Goal: Task Accomplishment & Management: Use online tool/utility

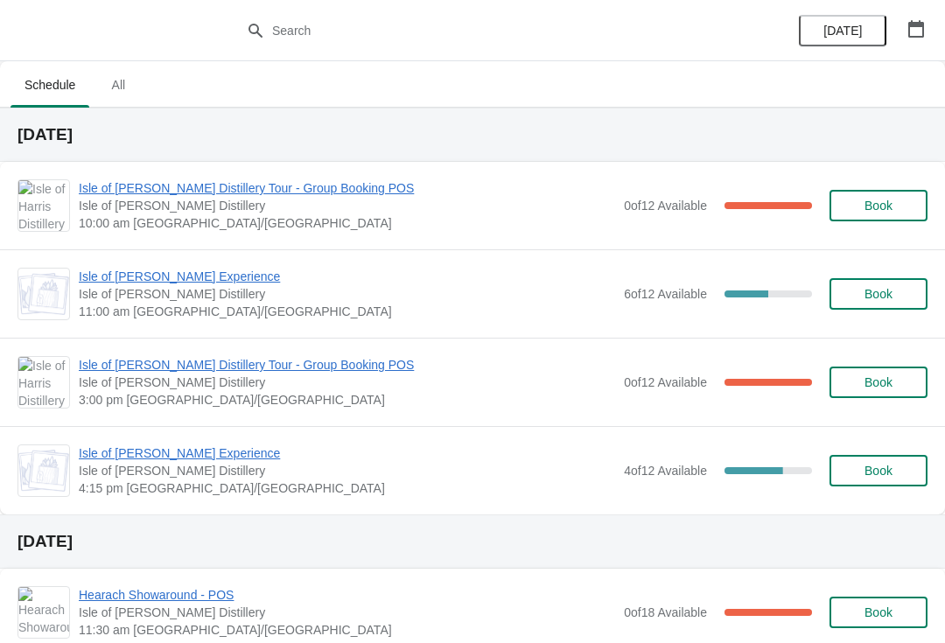
click at [122, 370] on span "Isle of [PERSON_NAME] Distillery Tour - Group Booking POS" at bounding box center [347, 365] width 537 height 18
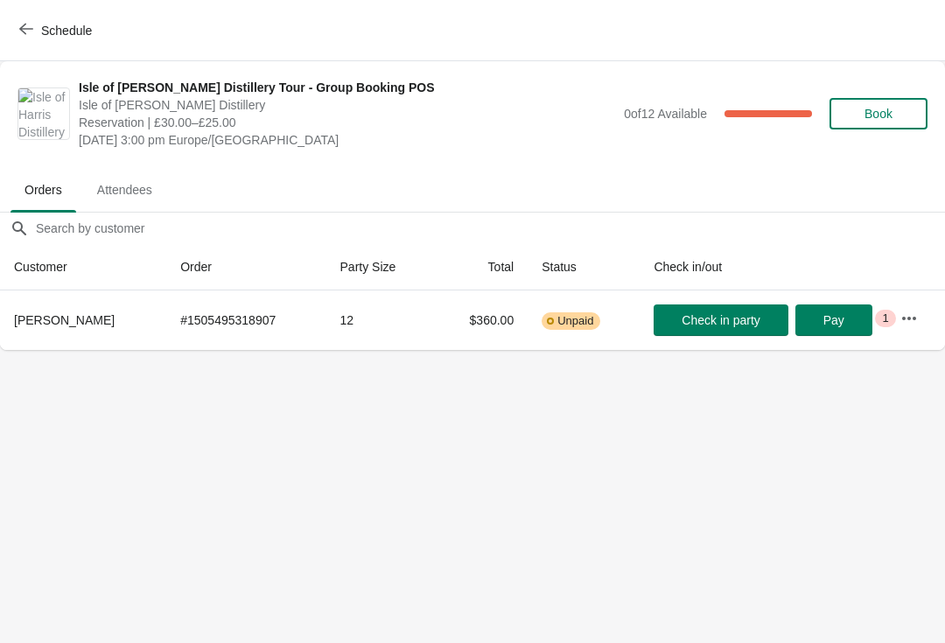
click at [25, 33] on icon "button" at bounding box center [26, 29] width 14 height 11
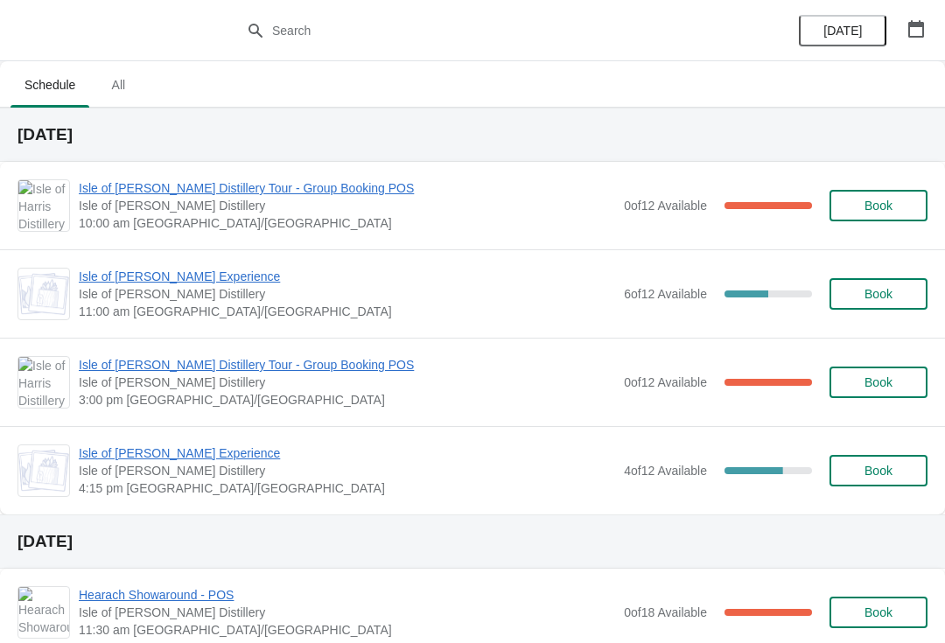
click at [112, 179] on span "Isle of [PERSON_NAME] Distillery Tour - Group Booking POS" at bounding box center [347, 188] width 537 height 18
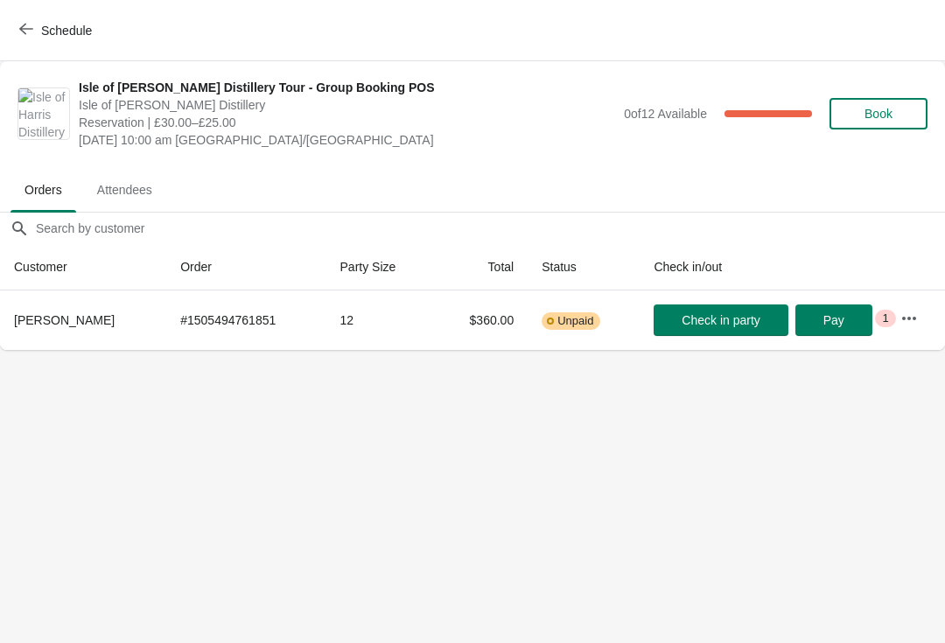
click at [719, 319] on span "Check in party" at bounding box center [721, 320] width 78 height 14
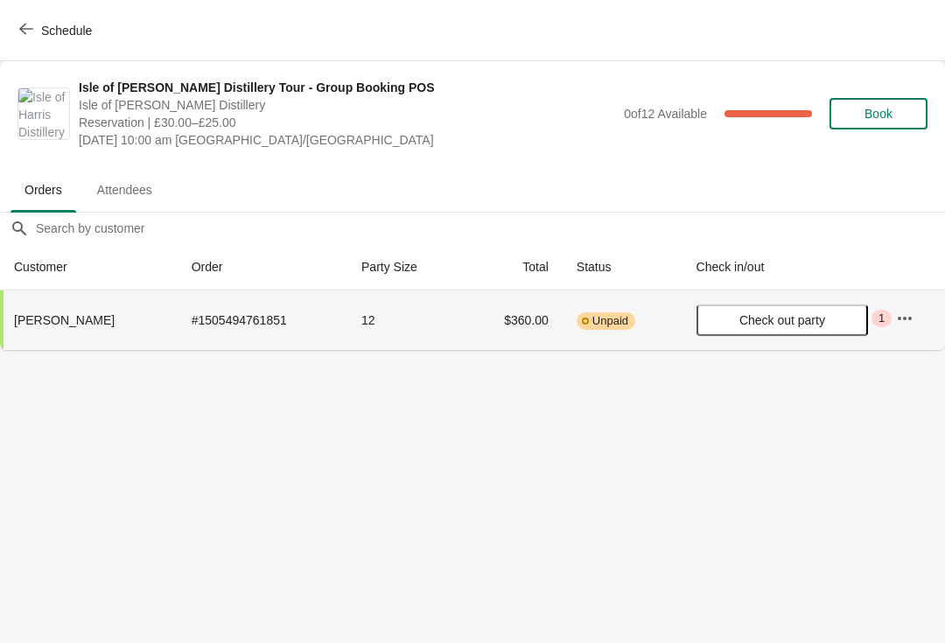
click at [747, 322] on span "Check out party" at bounding box center [783, 320] width 86 height 14
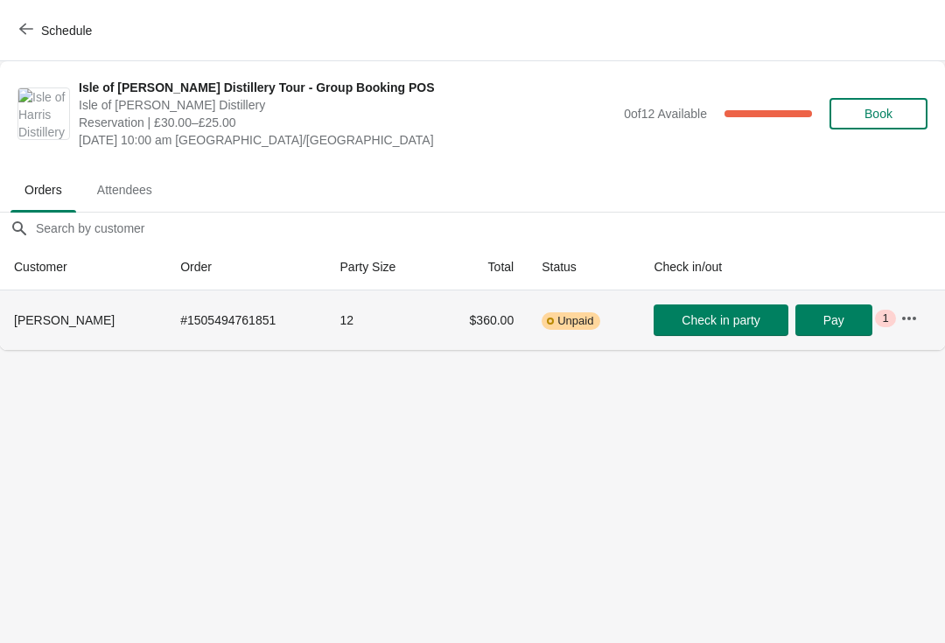
click at [717, 325] on span "Check in party" at bounding box center [721, 320] width 78 height 14
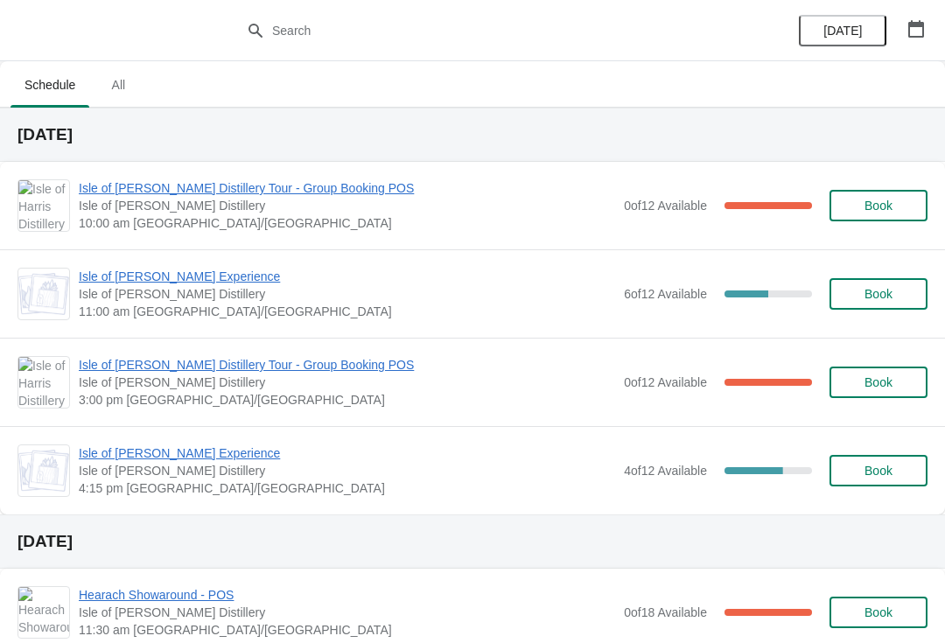
click at [204, 301] on span "Isle of [PERSON_NAME] Distillery" at bounding box center [347, 294] width 537 height 18
click at [159, 276] on span "Isle of [PERSON_NAME] Experience" at bounding box center [347, 277] width 537 height 18
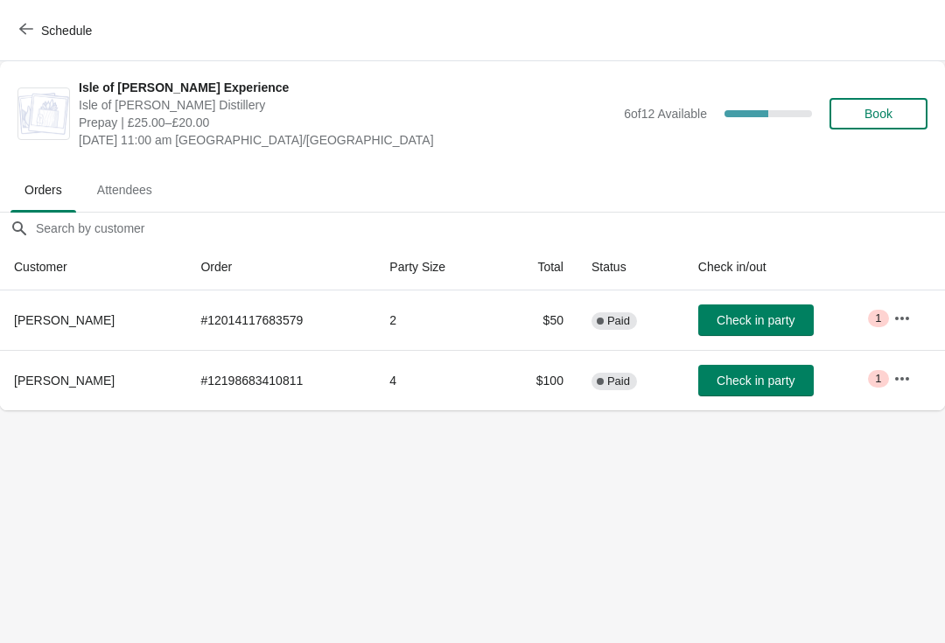
click at [72, 384] on span "Norman Mackay" at bounding box center [64, 381] width 101 height 14
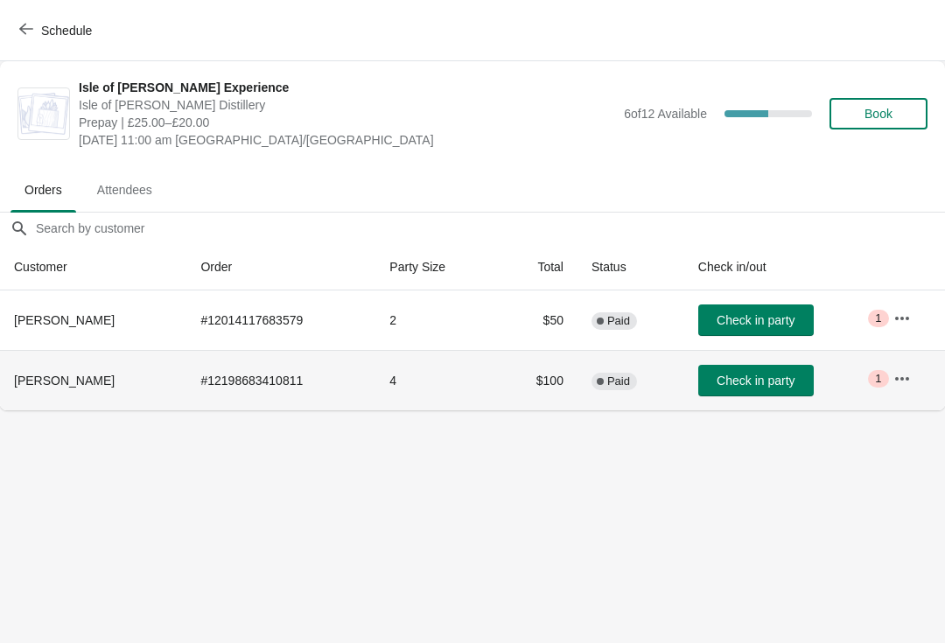
click at [917, 376] on button "button" at bounding box center [903, 379] width 32 height 32
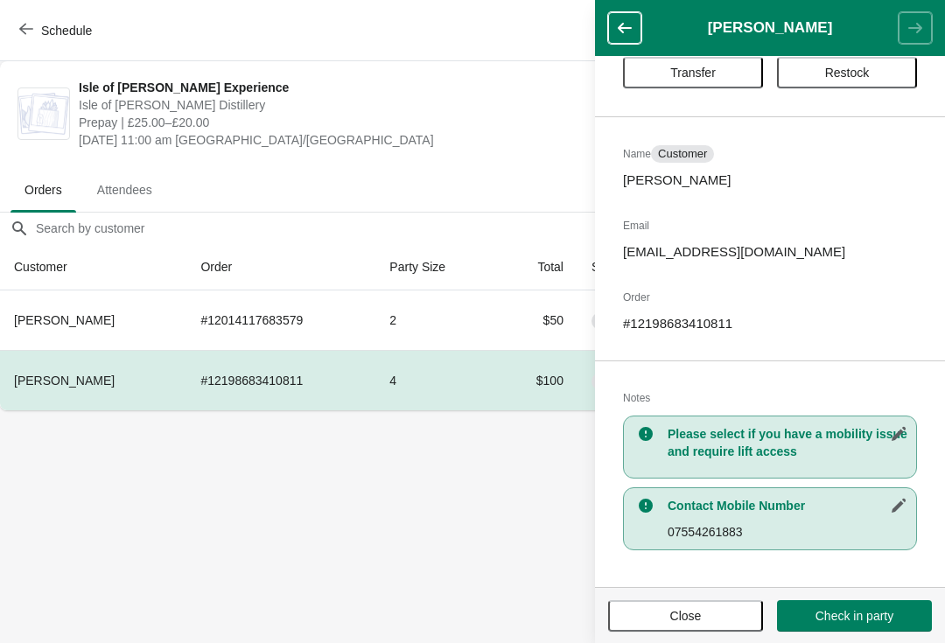
scroll to position [53, 0]
click at [696, 606] on button "Close" at bounding box center [685, 616] width 155 height 32
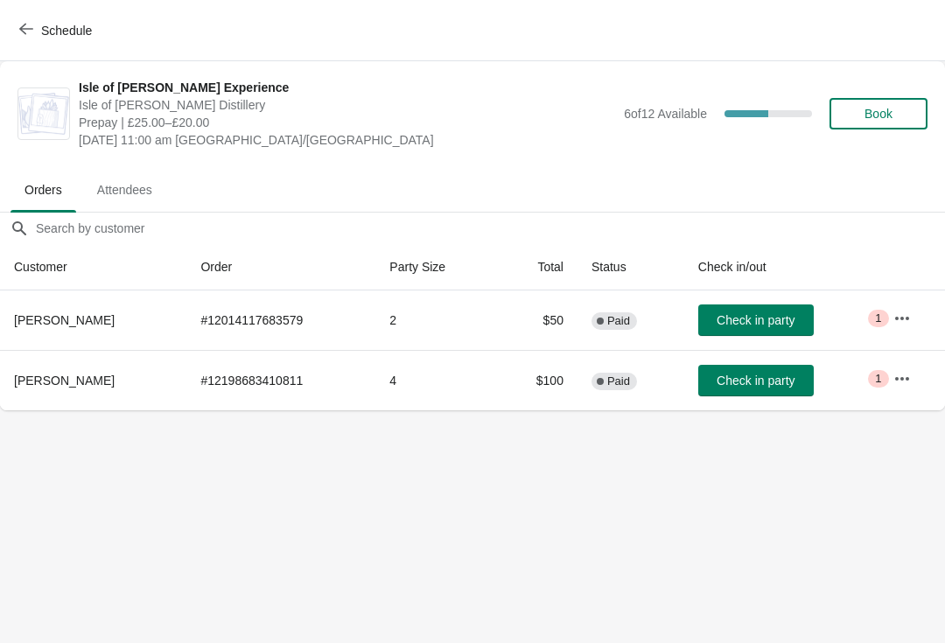
click at [891, 322] on button "button" at bounding box center [903, 319] width 32 height 32
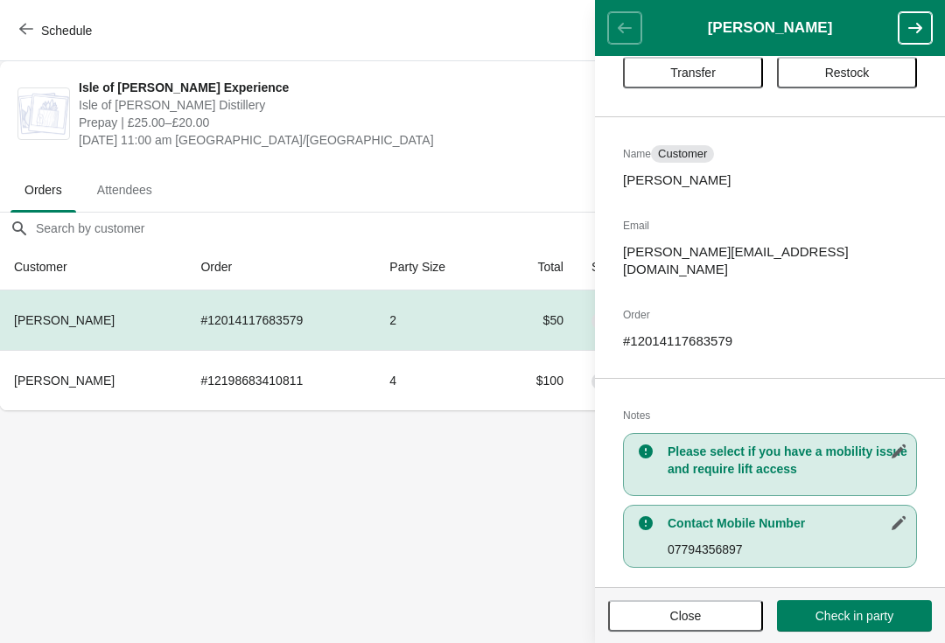
click at [692, 612] on span "Close" at bounding box center [686, 616] width 32 height 14
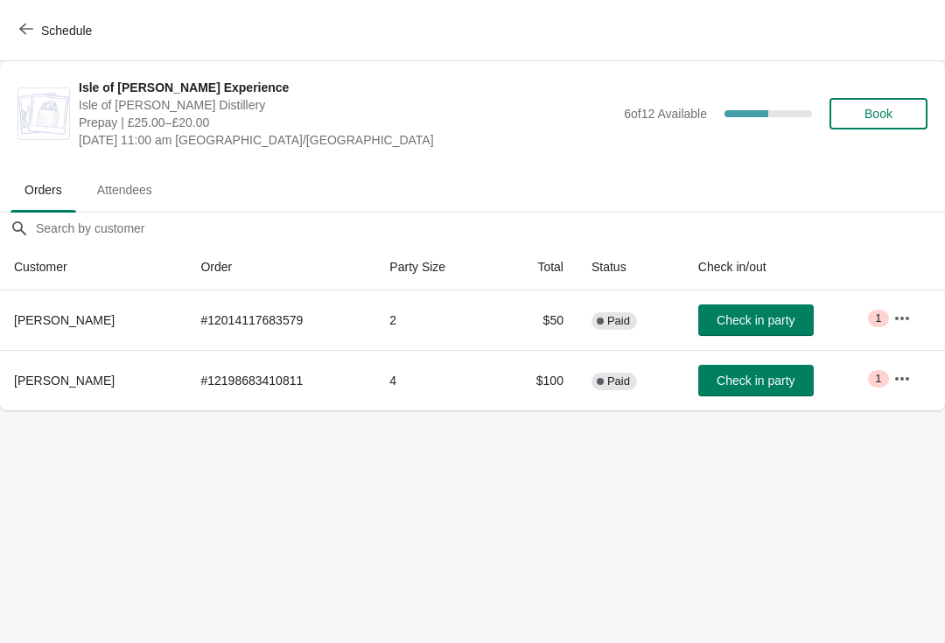
click at [24, 25] on icon "button" at bounding box center [26, 29] width 14 height 11
